Goal: Transaction & Acquisition: Purchase product/service

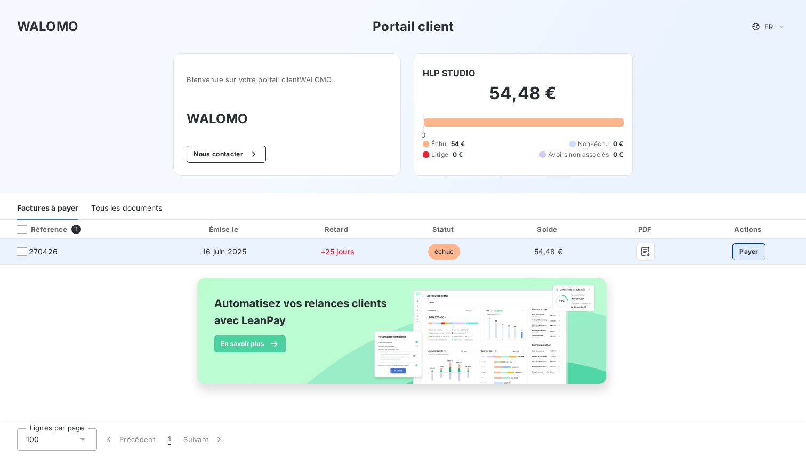
click at [745, 252] on button "Payer" at bounding box center [748, 251] width 33 height 17
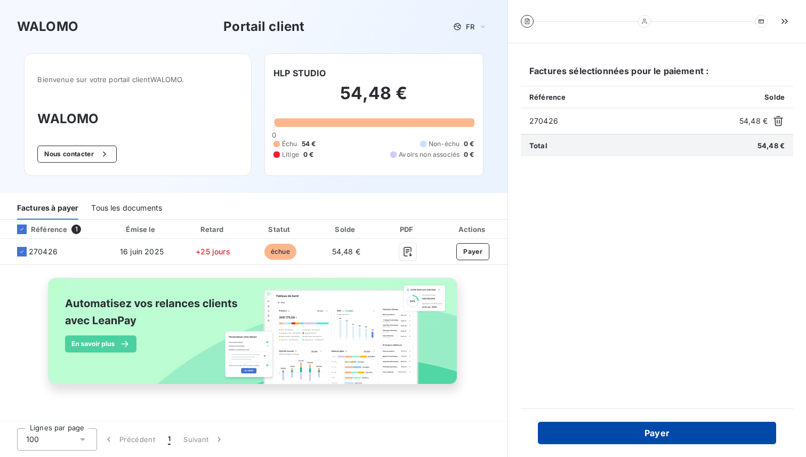
click at [681, 437] on button "Payer" at bounding box center [657, 433] width 238 height 22
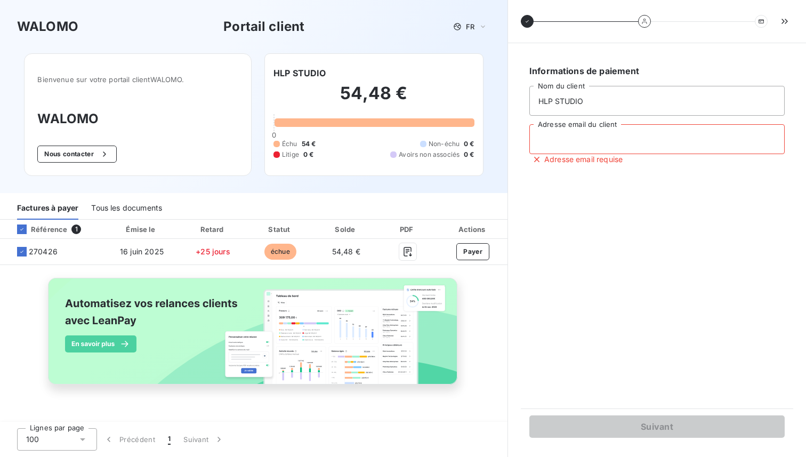
click at [601, 147] on input "Adresse email du client" at bounding box center [656, 139] width 255 height 30
click at [632, 375] on div "Informations de paiement HLP STUDIO Nom du client [PERSON_NAME][EMAIL_ADDRESS][…" at bounding box center [657, 226] width 272 height 340
click at [656, 136] on input "[PERSON_NAME][EMAIL_ADDRESS][DOMAIN_NAME]" at bounding box center [656, 139] width 255 height 30
click at [641, 94] on input "HLP STUDIO" at bounding box center [656, 101] width 255 height 30
click at [645, 71] on h6 "Informations de paiement" at bounding box center [656, 70] width 255 height 13
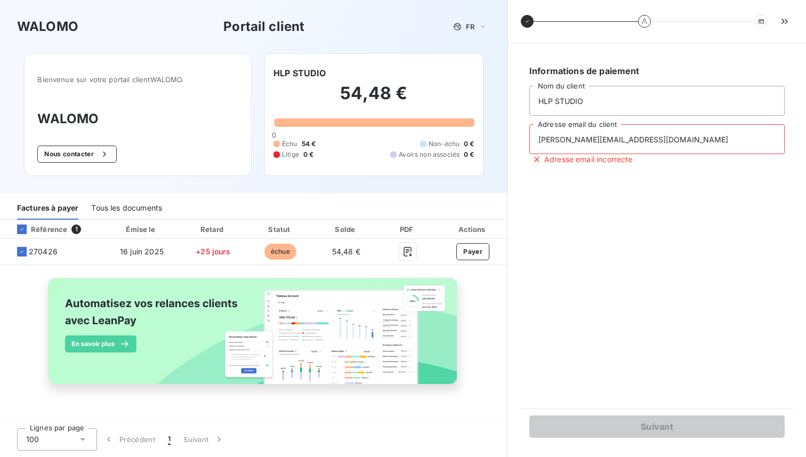
click at [624, 411] on div "Suivant" at bounding box center [657, 426] width 272 height 36
click at [619, 438] on div "Suivant" at bounding box center [657, 426] width 272 height 36
click at [567, 152] on input "[PERSON_NAME][EMAIL_ADDRESS][DOMAIN_NAME]" at bounding box center [656, 139] width 255 height 30
click at [566, 138] on input "[PERSON_NAME][EMAIL_ADDRESS][DOMAIN_NAME]" at bounding box center [656, 139] width 255 height 30
click at [562, 172] on div "Informations de paiement HLP STUDIO Nom du client [PERSON_NAME][EMAIL_ADDRESS][…" at bounding box center [657, 226] width 272 height 340
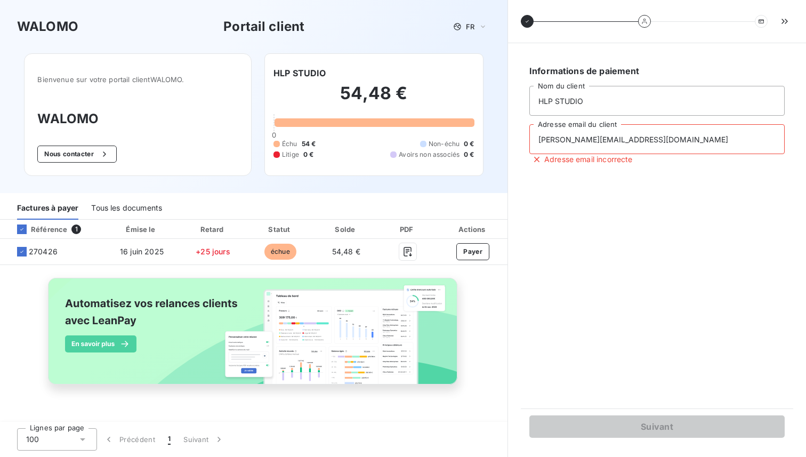
click at [556, 162] on span "Adresse email incorrecte" at bounding box center [588, 159] width 88 height 11
click at [563, 95] on input "HLP STUDIO" at bounding box center [656, 101] width 255 height 30
click at [566, 145] on input "[PERSON_NAME][EMAIL_ADDRESS][DOMAIN_NAME]" at bounding box center [656, 139] width 255 height 30
type input "[PERSON_NAME][EMAIL_ADDRESS][DOMAIN_NAME]"
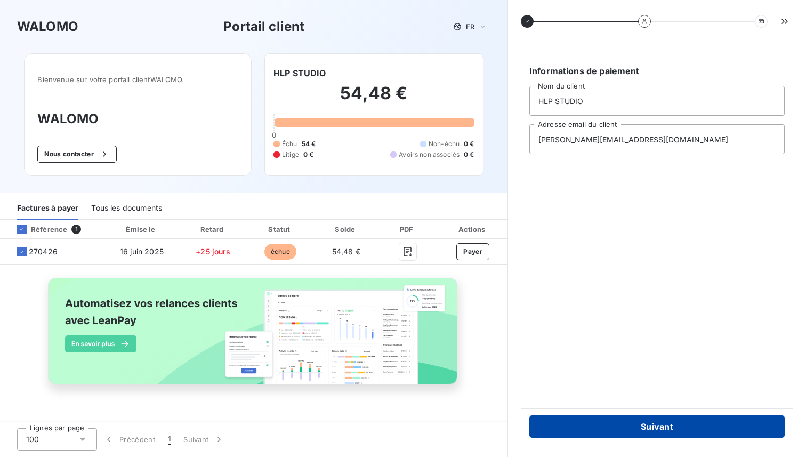
click at [675, 432] on button "Suivant" at bounding box center [656, 426] width 255 height 22
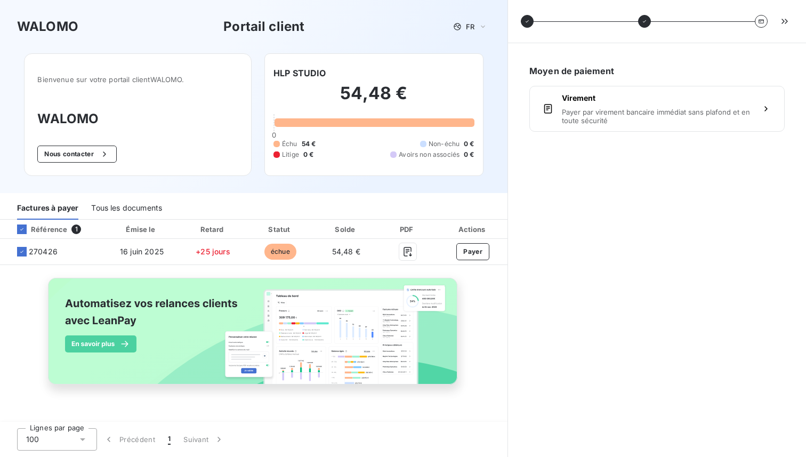
click at [610, 141] on div "Moyen de paiement Virement Payer par virement bancaire immédiat sans plafond et…" at bounding box center [657, 250] width 272 height 388
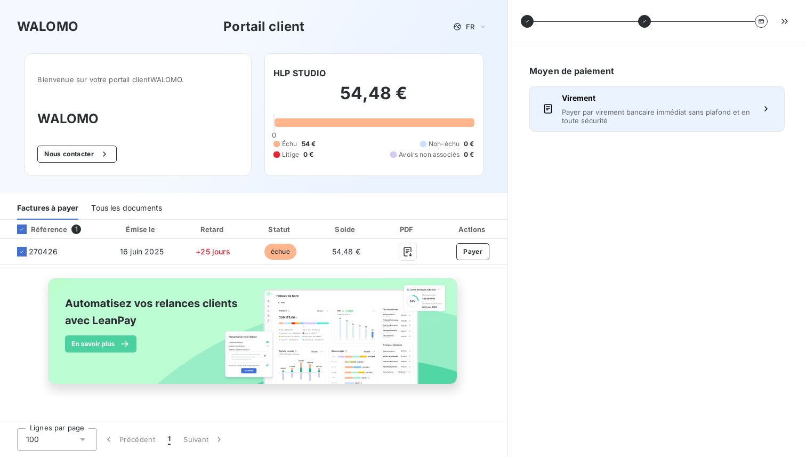
click at [610, 118] on span "Payer par virement bancaire immédiat sans plafond et en toute sécurité" at bounding box center [657, 116] width 190 height 17
